Goal: Information Seeking & Learning: Learn about a topic

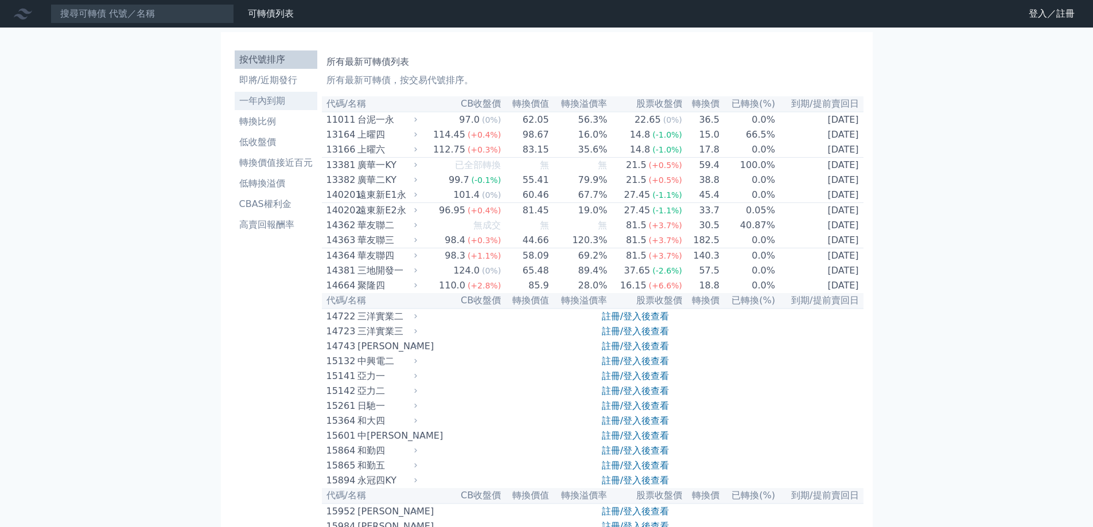
click at [275, 103] on li "一年內到期" at bounding box center [276, 101] width 83 height 14
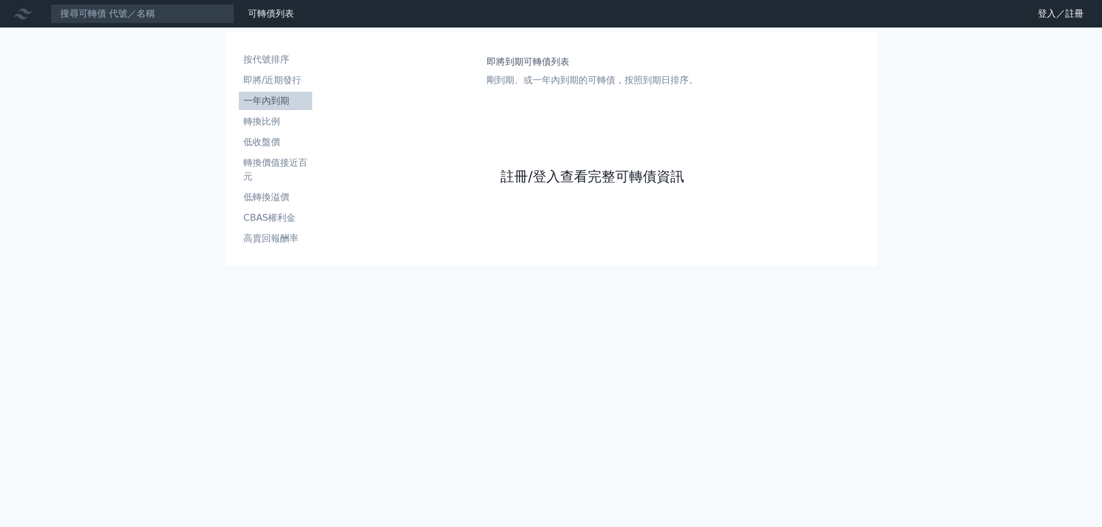
click at [537, 181] on link "註冊/登入查看完整可轉債資訊" at bounding box center [592, 177] width 184 height 18
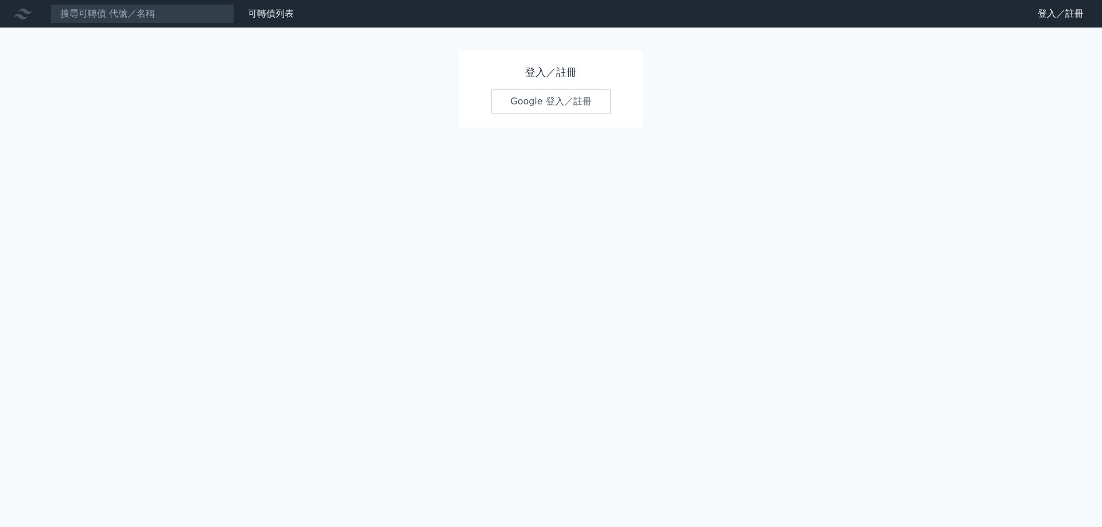
click at [534, 100] on link "Google 登入／註冊" at bounding box center [550, 102] width 119 height 24
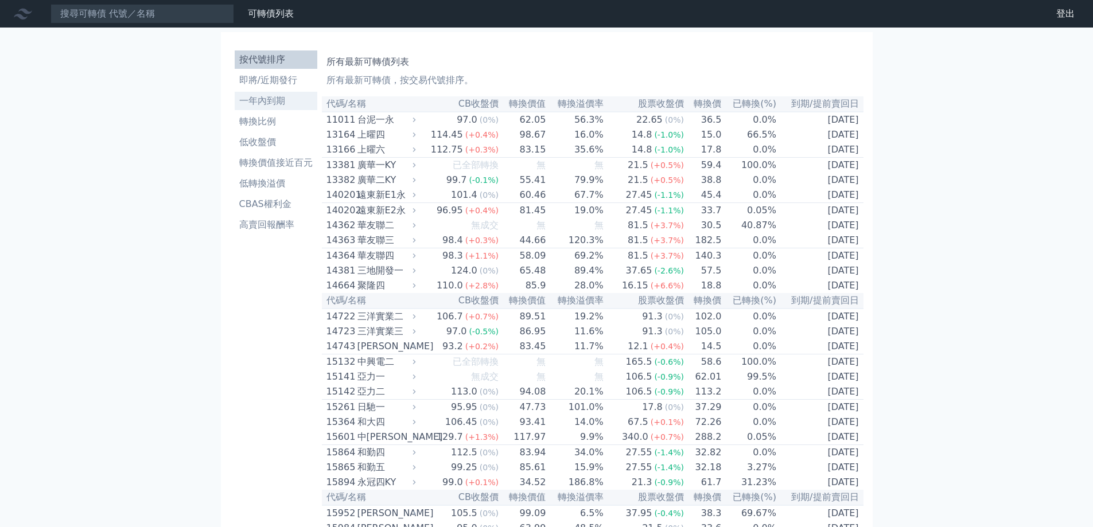
click at [271, 106] on li "一年內到期" at bounding box center [276, 101] width 83 height 14
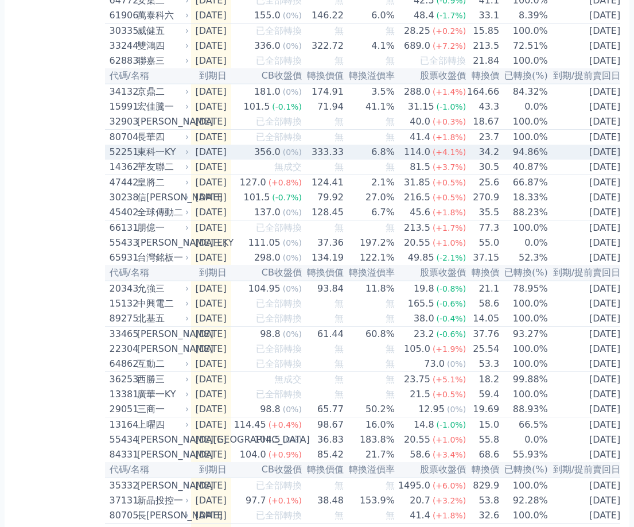
scroll to position [689, 0]
